Goal: Information Seeking & Learning: Learn about a topic

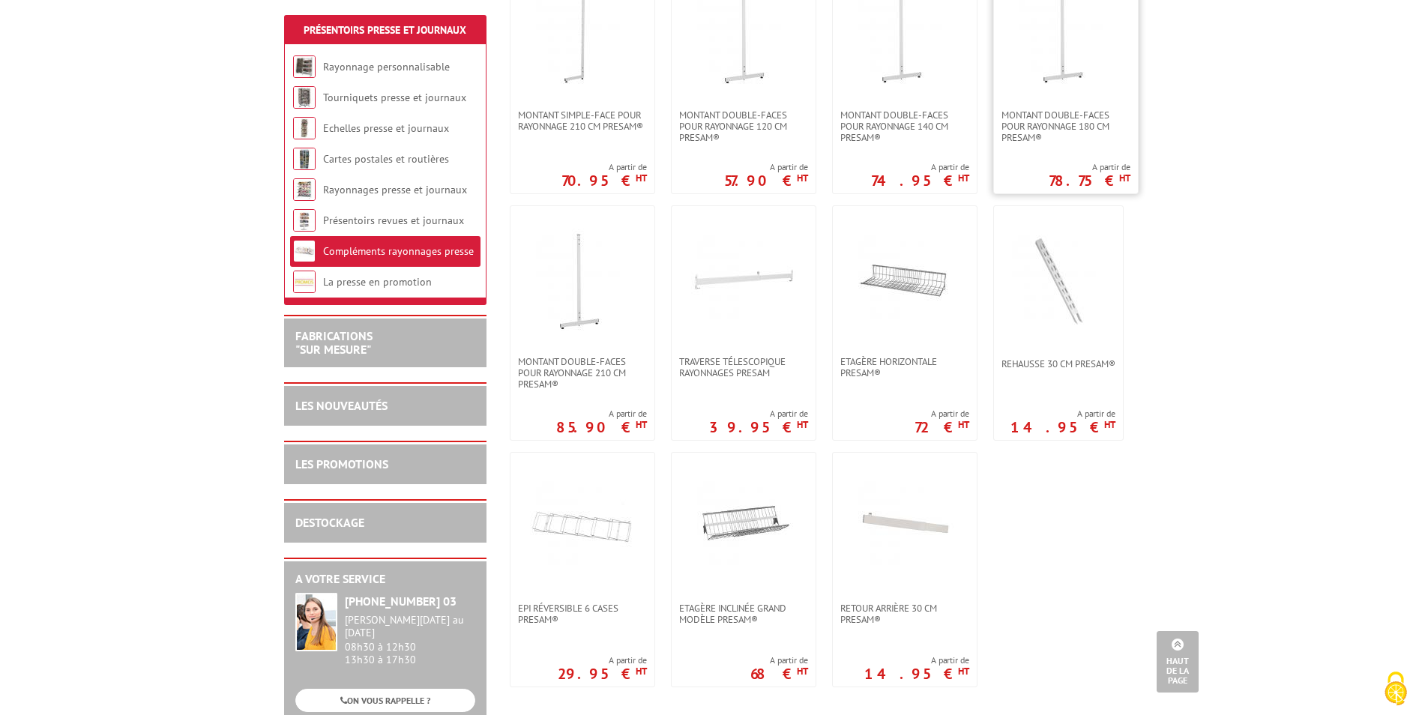
scroll to position [899, 0]
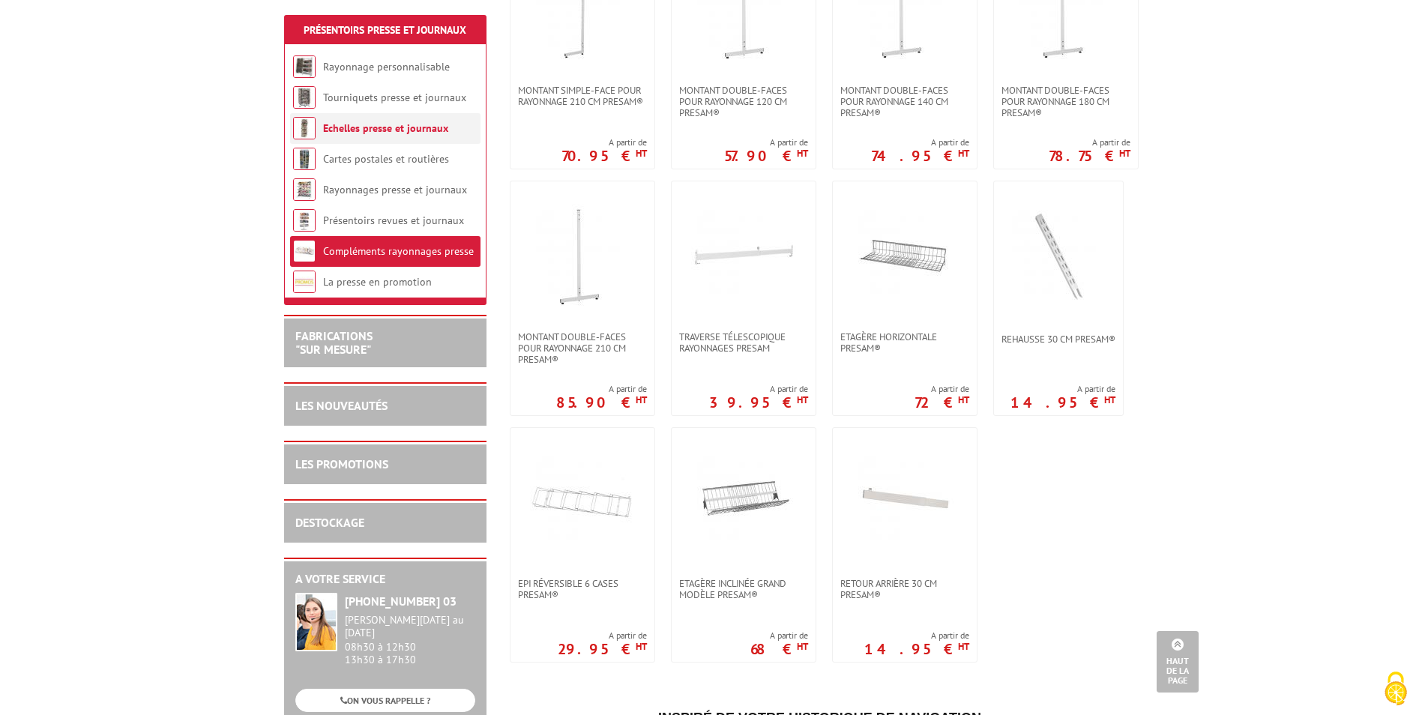
click at [344, 124] on link "Echelles presse et journaux" at bounding box center [385, 127] width 125 height 13
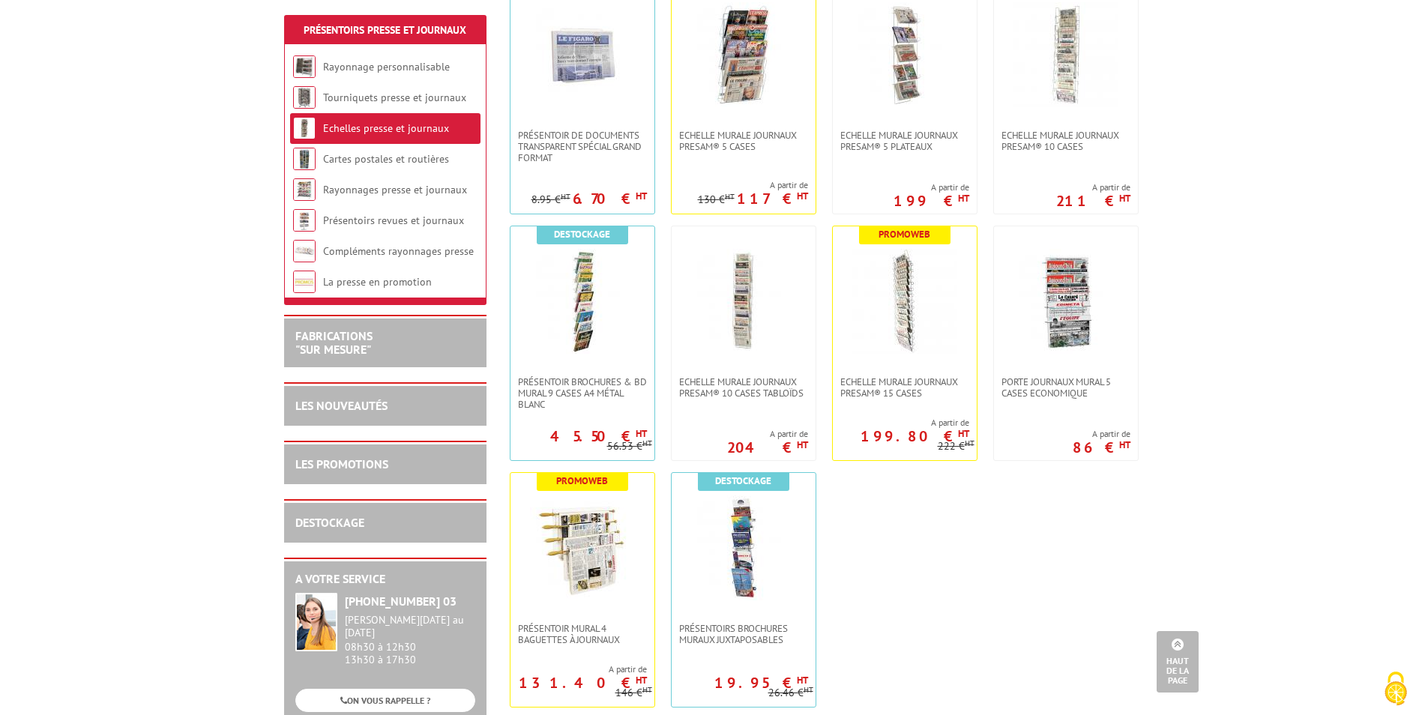
scroll to position [375, 0]
click at [399, 62] on link "Rayonnage personnalisable" at bounding box center [386, 66] width 127 height 13
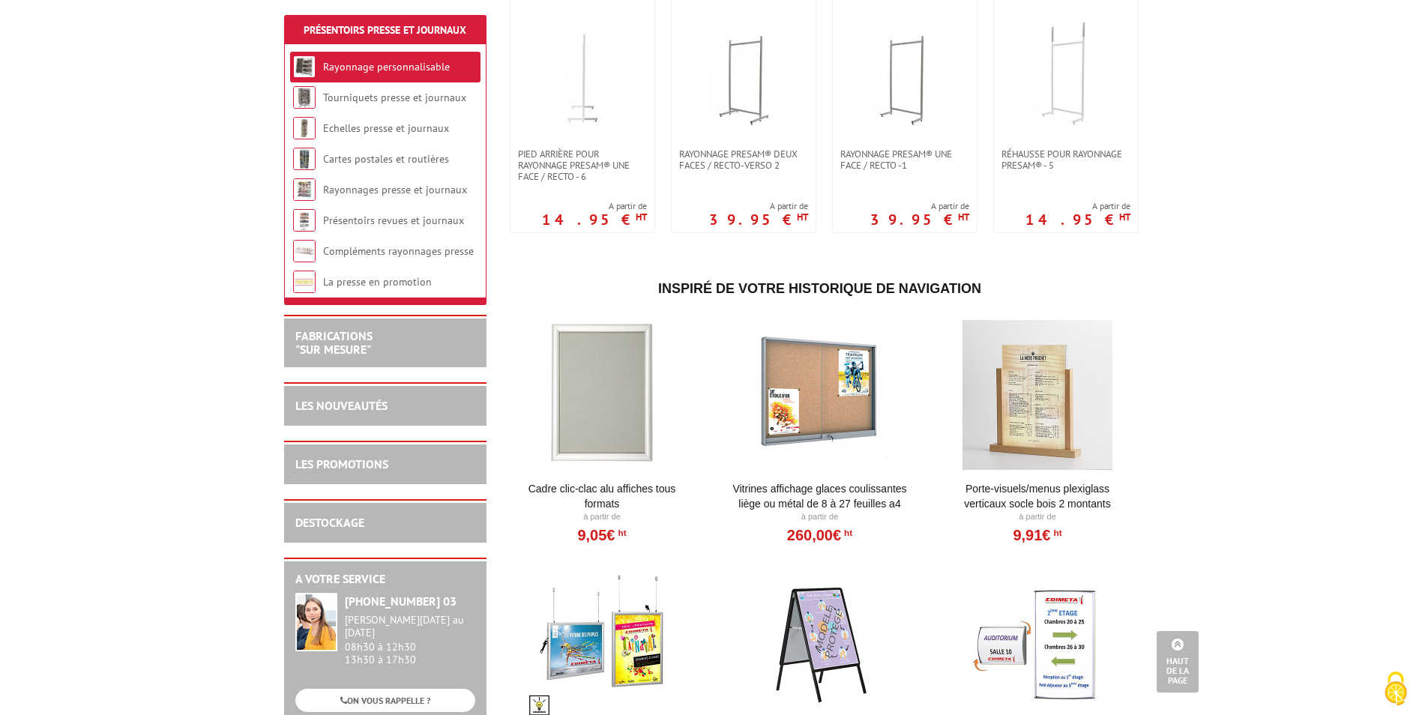
scroll to position [631, 0]
click at [375, 218] on link "Présentoirs revues et journaux" at bounding box center [393, 220] width 141 height 13
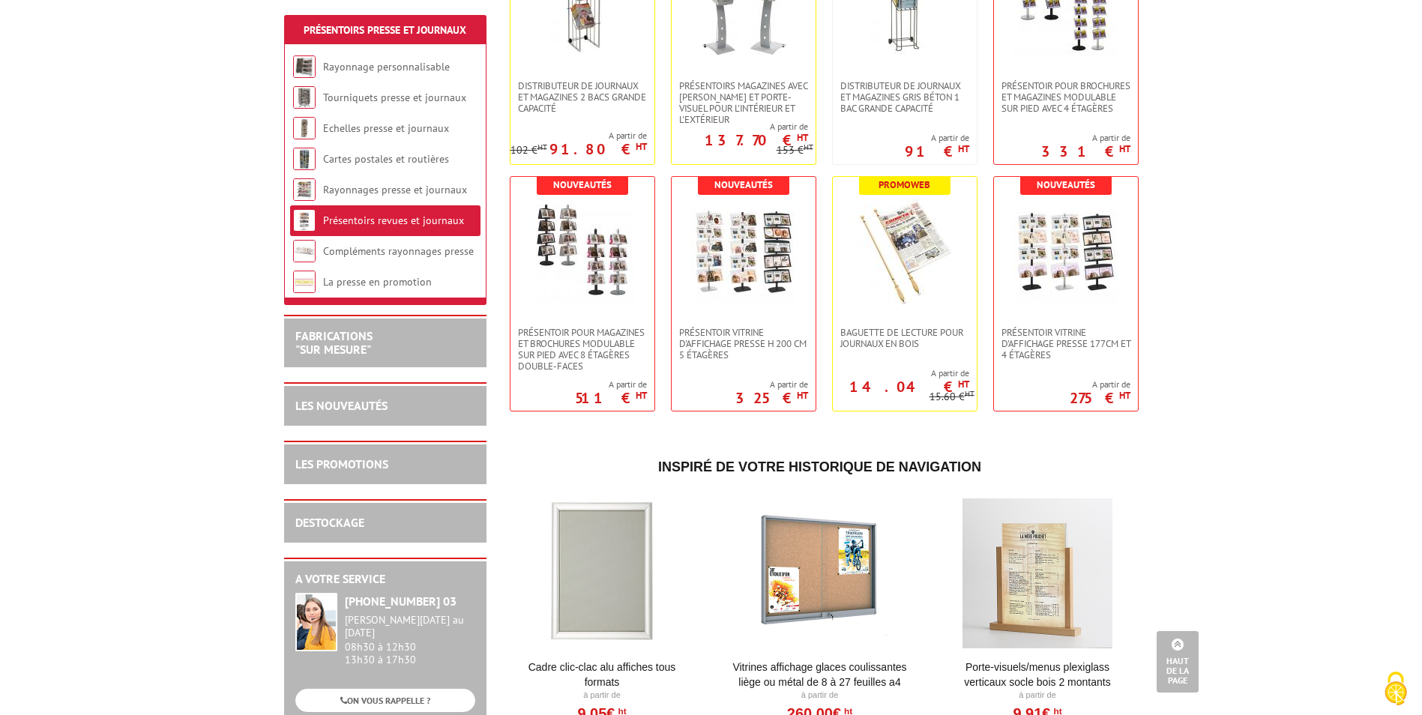
scroll to position [600, 0]
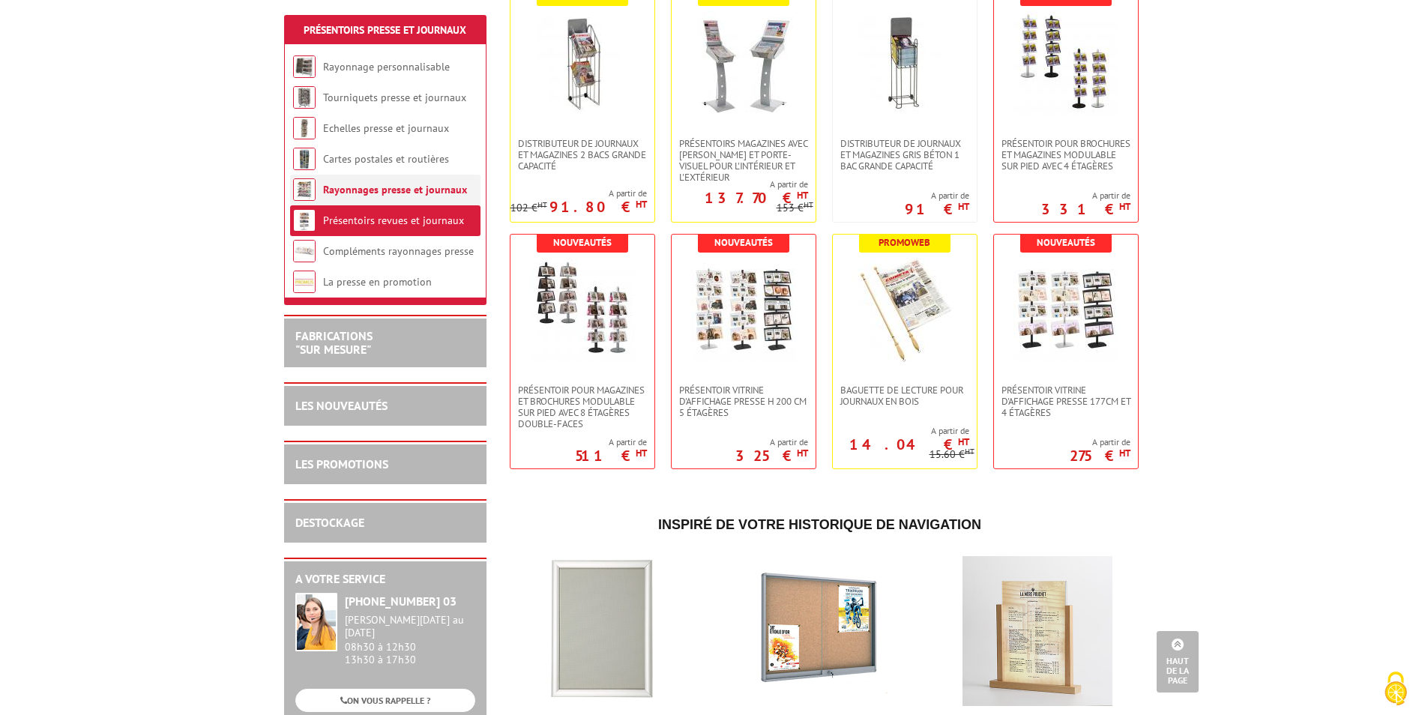
click at [380, 187] on link "Rayonnages presse et journaux" at bounding box center [395, 189] width 144 height 13
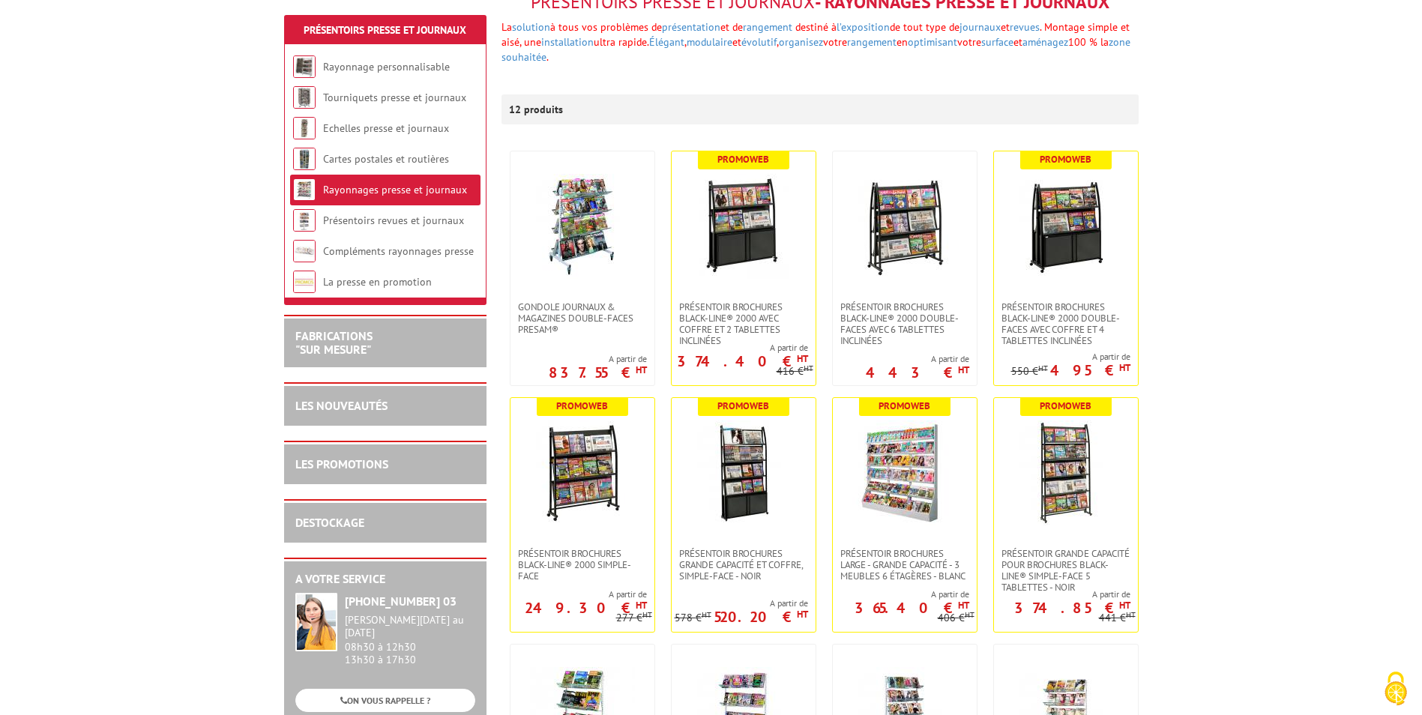
scroll to position [300, 0]
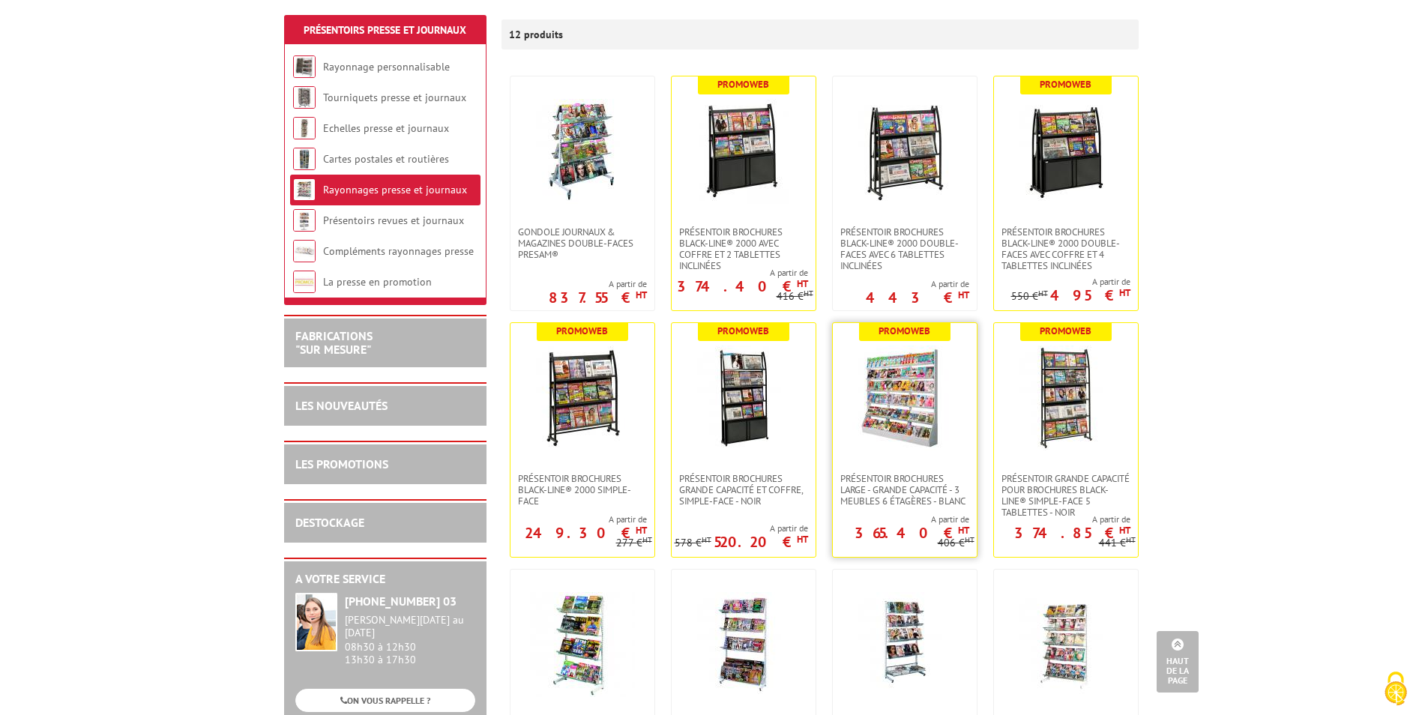
click at [908, 360] on img at bounding box center [904, 398] width 105 height 105
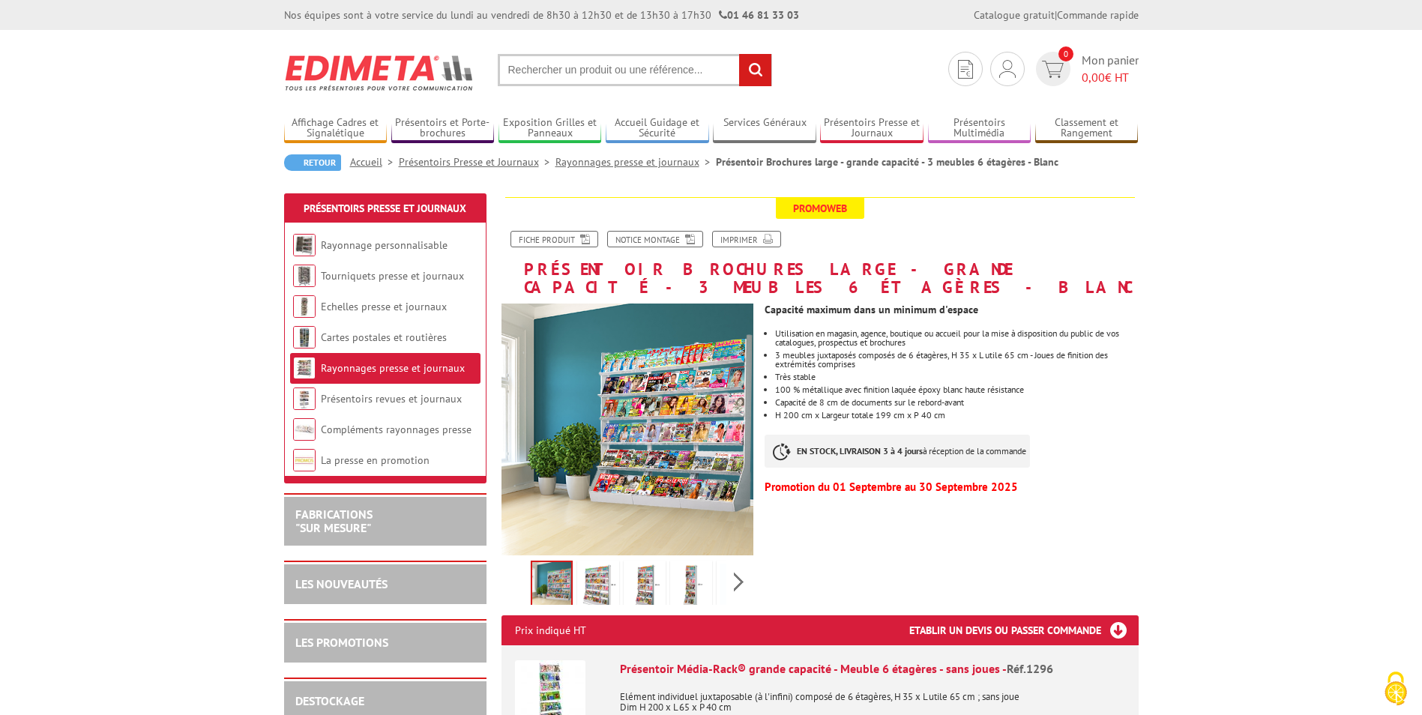
click at [693, 564] on img at bounding box center [691, 587] width 36 height 46
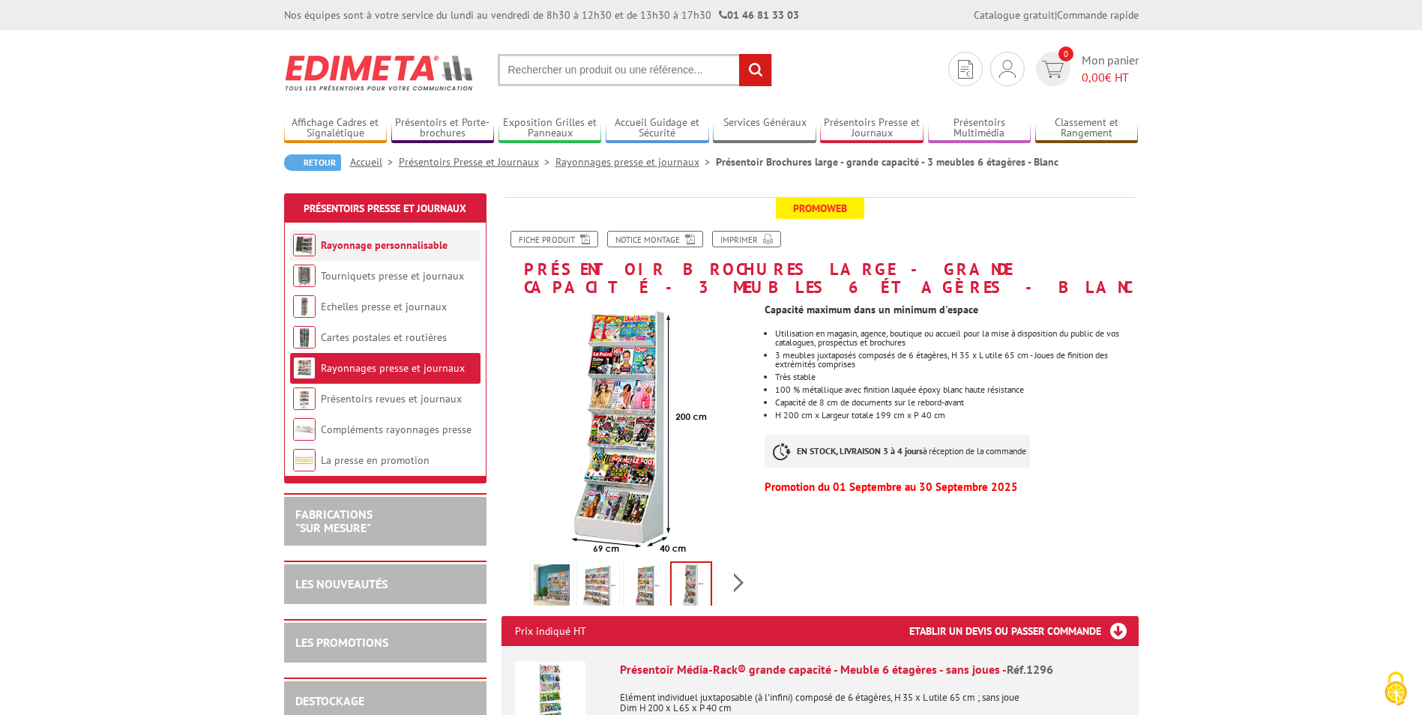
click at [441, 246] on link "Rayonnage personnalisable" at bounding box center [384, 244] width 127 height 13
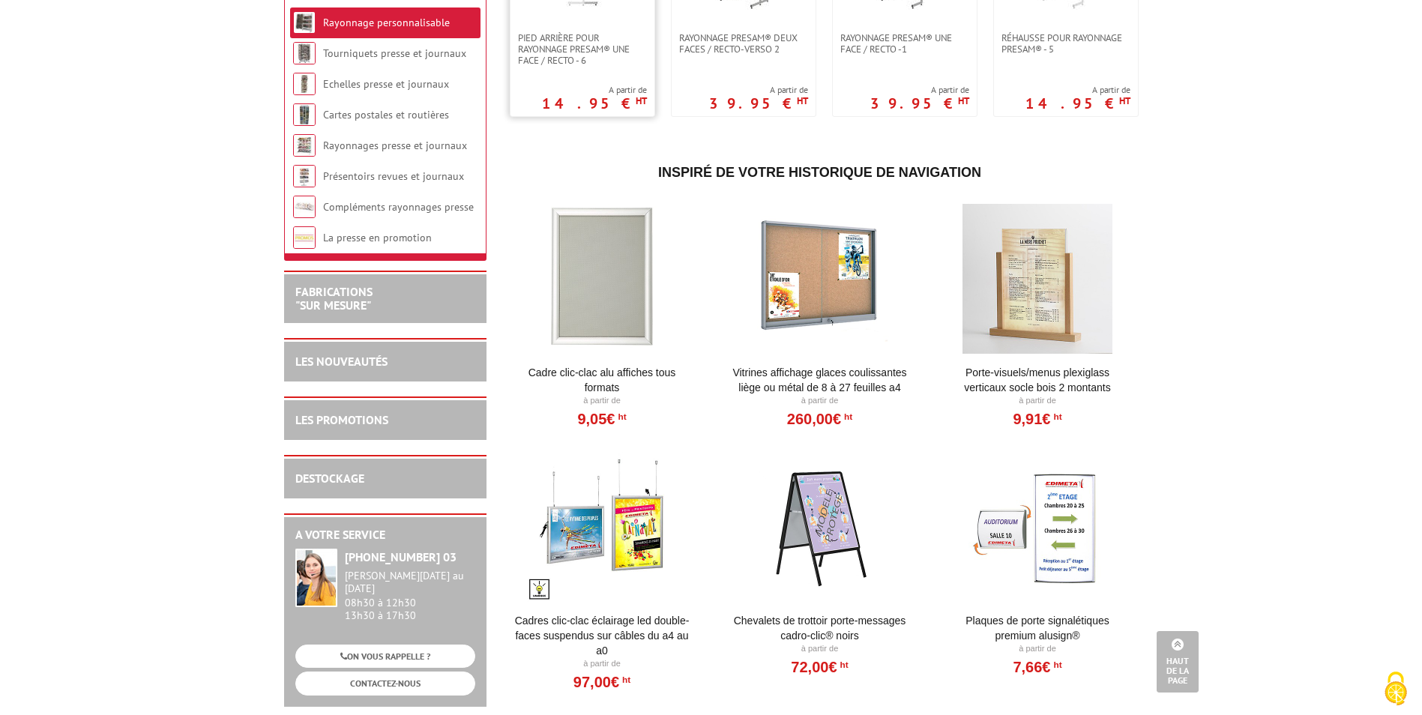
scroll to position [525, 0]
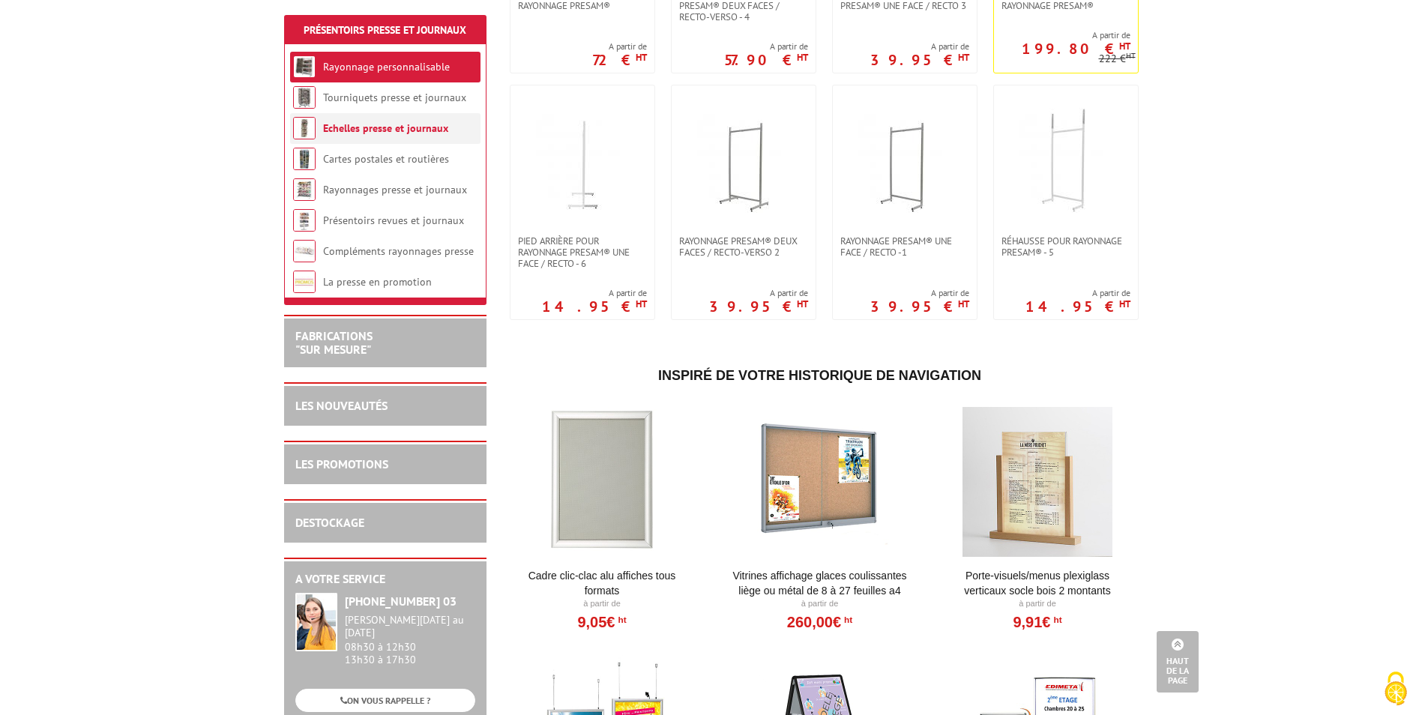
click at [354, 130] on link "Echelles presse et journaux" at bounding box center [385, 127] width 125 height 13
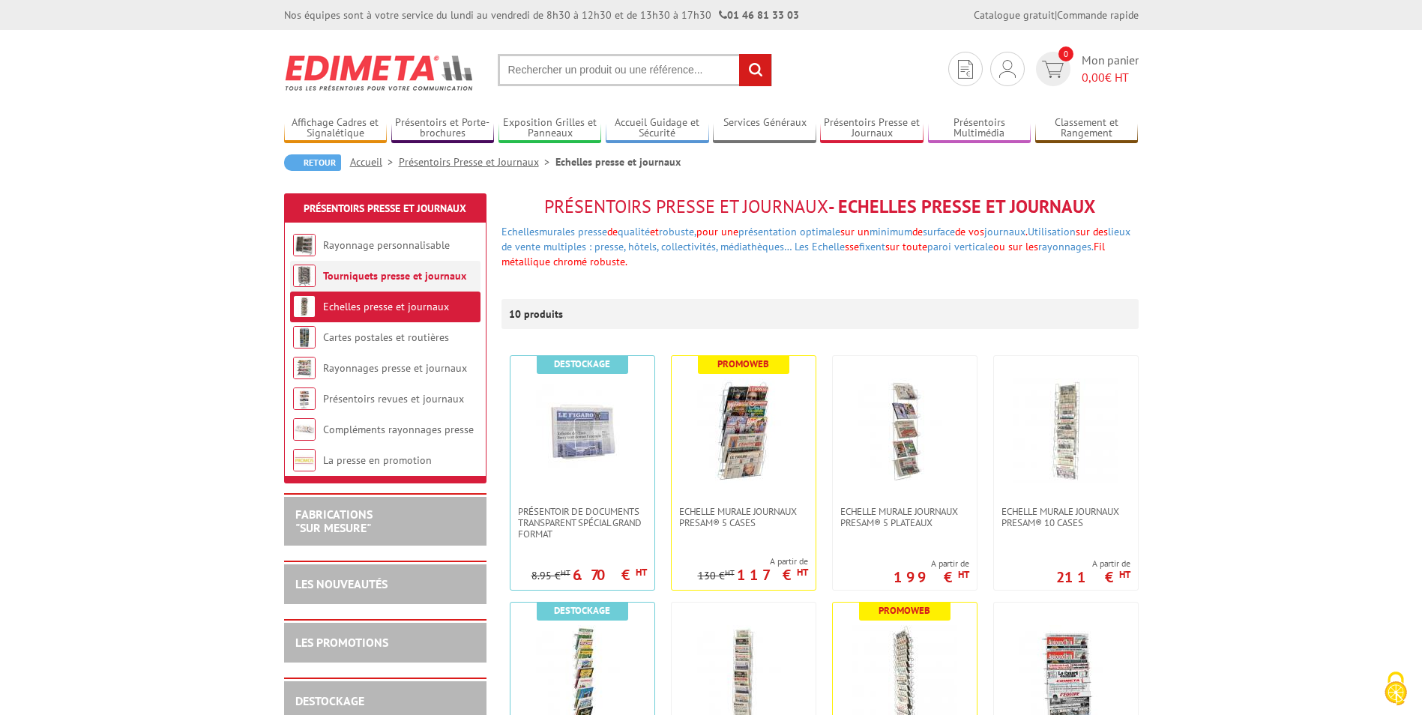
click at [438, 272] on link "Tourniquets presse et journaux" at bounding box center [394, 275] width 143 height 13
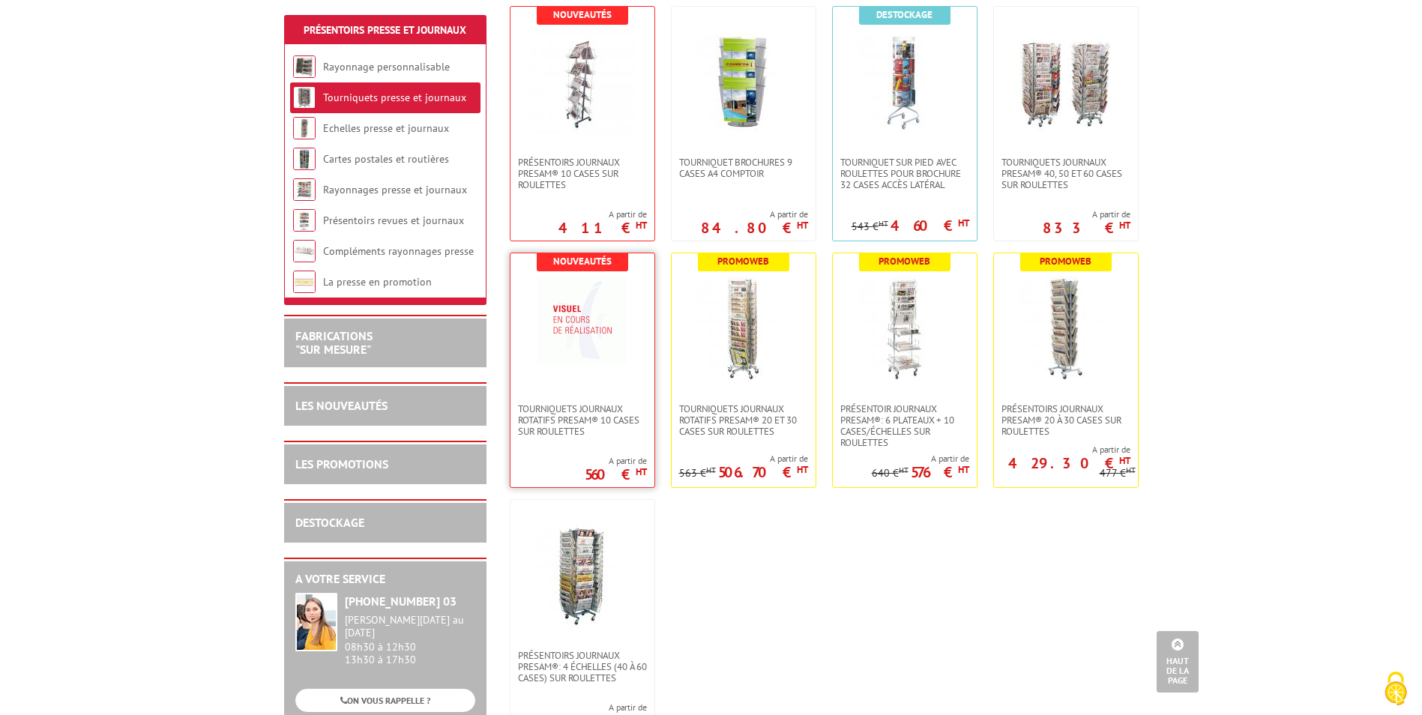
scroll to position [300, 0]
